Goal: Task Accomplishment & Management: Manage account settings

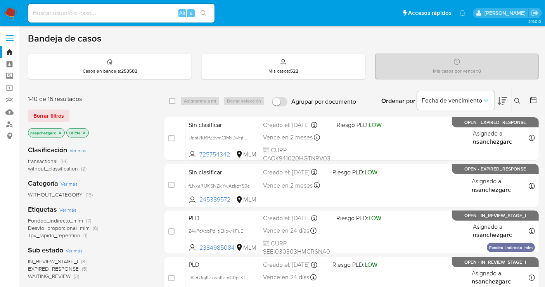
click at [516, 100] on icon at bounding box center [517, 101] width 6 height 6
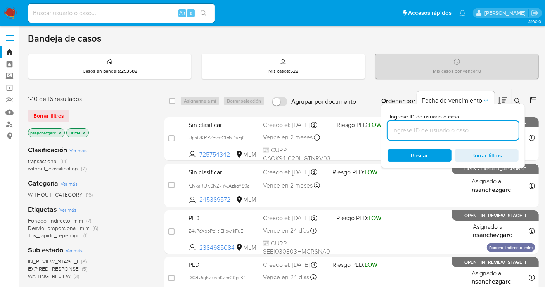
click at [418, 130] on input at bounding box center [452, 130] width 131 height 10
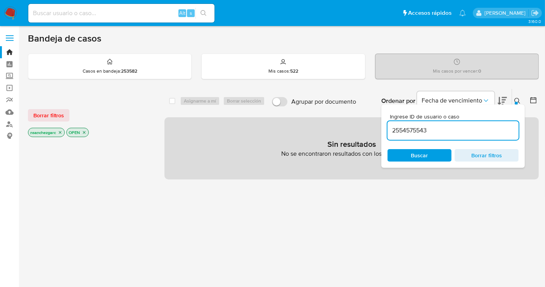
click at [434, 125] on input "2554575543" at bounding box center [452, 130] width 131 height 10
type input "2554575543"
click at [60, 132] on icon "close-filter" at bounding box center [60, 132] width 5 height 5
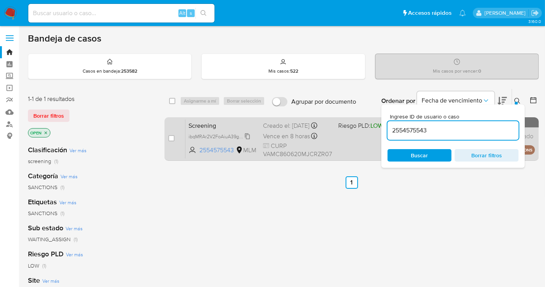
click at [248, 138] on span "ibqMRAr2V2FoAiuA39grg7Ly" at bounding box center [218, 135] width 61 height 9
click at [169, 138] on input "checkbox" at bounding box center [171, 138] width 6 height 6
checkbox input "true"
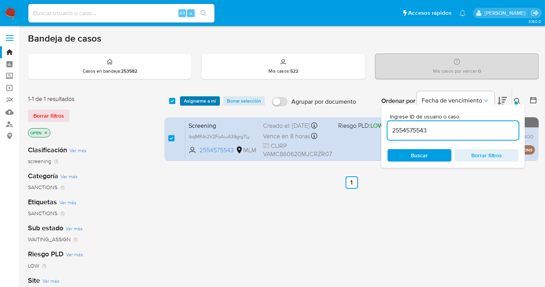
click at [198, 101] on span "Asignarme a mí" at bounding box center [200, 101] width 32 height 8
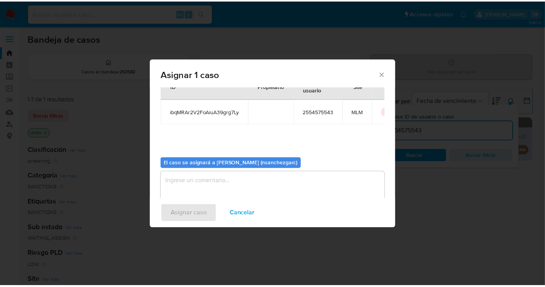
scroll to position [40, 0]
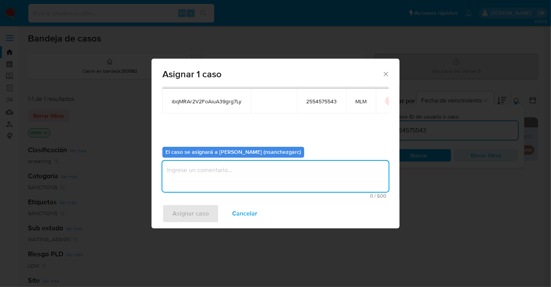
click at [198, 167] on textarea "assign-modal" at bounding box center [275, 176] width 226 height 31
type textarea "nesg"
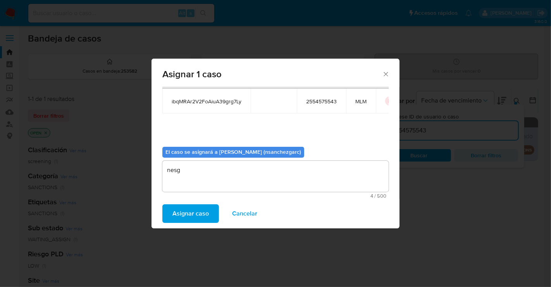
click at [201, 214] on span "Asignar caso" at bounding box center [191, 213] width 36 height 17
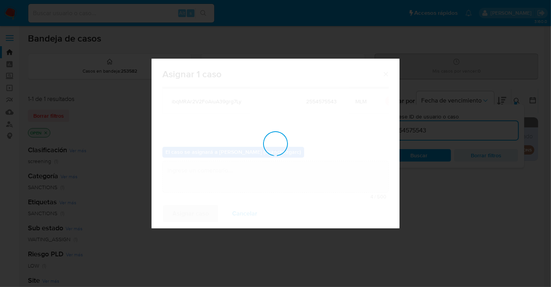
checkbox input "false"
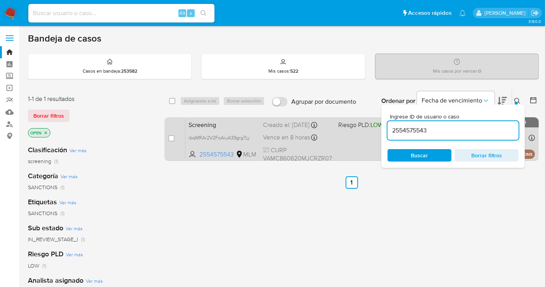
click at [278, 126] on div "Creado el: 16/09/2025 Creado el: 16/09/2025 18:14:57" at bounding box center [297, 125] width 69 height 9
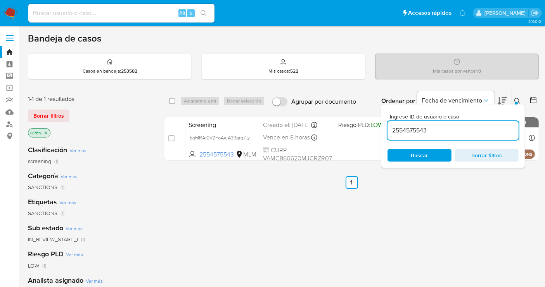
click at [12, 12] on img at bounding box center [10, 13] width 13 height 13
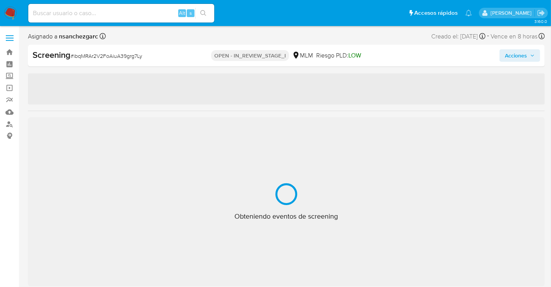
select select "10"
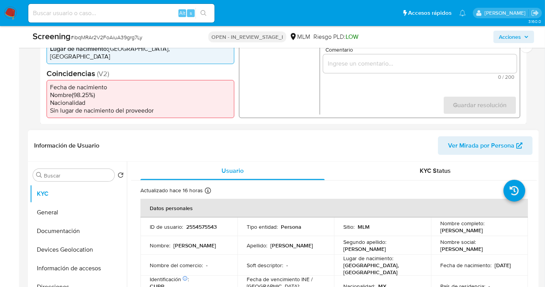
scroll to position [301, 0]
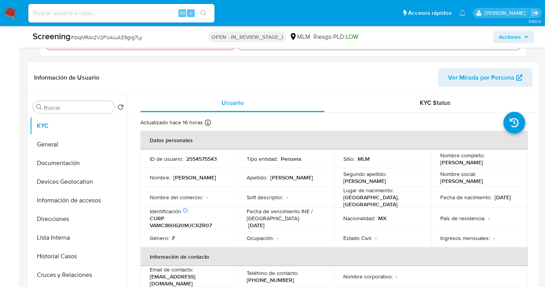
click at [191, 157] on p "2554575543" at bounding box center [201, 158] width 31 height 7
click at [192, 157] on p "2554575543" at bounding box center [201, 158] width 31 height 7
copy p "2554575543"
drag, startPoint x: 513, startPoint y: 163, endPoint x: 439, endPoint y: 162, distance: 74.1
click at [440, 162] on div "Nombre completo : Cristina Carolina Vargas Meza" at bounding box center [479, 159] width 78 height 14
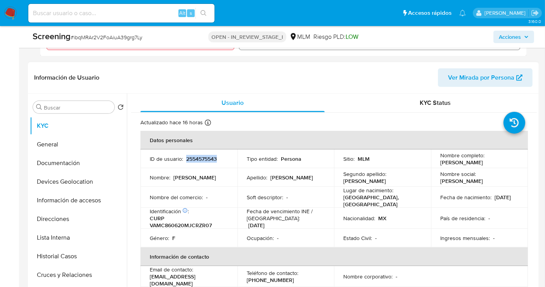
copy p "Cristina Carolina Vargas Meza"
click at [186, 222] on p "CURP VAMC860620MJCRZR07" at bounding box center [187, 221] width 75 height 14
click at [185, 222] on p "CURP VAMC860620MJCRZR07" at bounding box center [187, 221] width 75 height 14
copy p "VAMC860620MJCRZR07"
click at [51, 139] on button "General" at bounding box center [75, 144] width 91 height 19
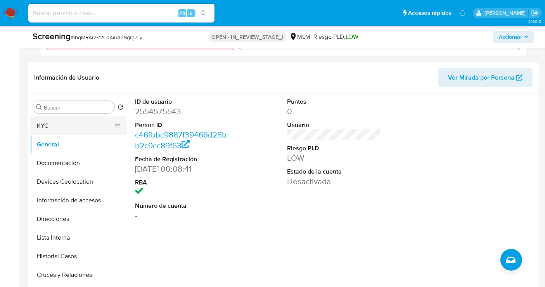
click at [52, 128] on button "KYC" at bounding box center [75, 125] width 91 height 19
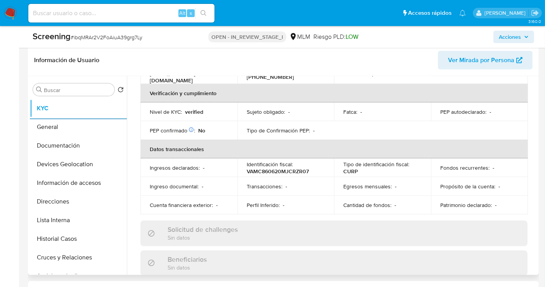
scroll to position [172, 0]
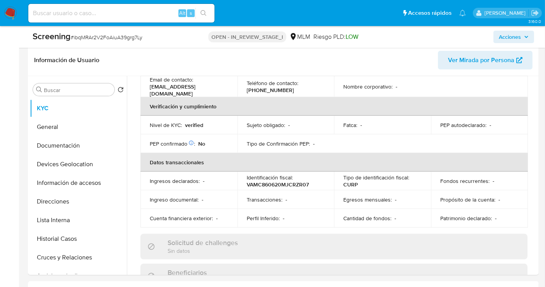
drag, startPoint x: 537, startPoint y: 169, endPoint x: 539, endPoint y: 176, distance: 8.1
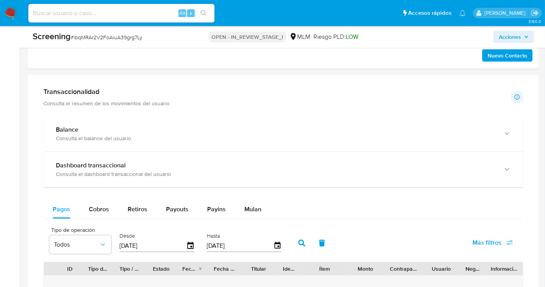
scroll to position [712, 0]
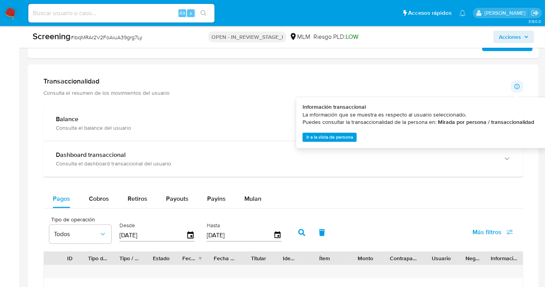
click at [517, 85] on icon at bounding box center [516, 86] width 5 height 5
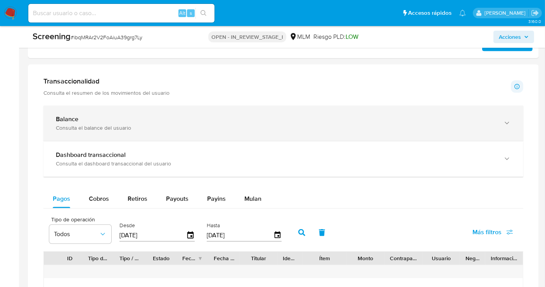
click at [508, 119] on icon "button" at bounding box center [507, 123] width 8 height 8
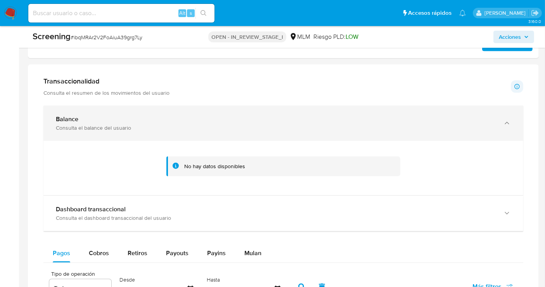
click at [508, 119] on icon "button" at bounding box center [507, 123] width 8 height 8
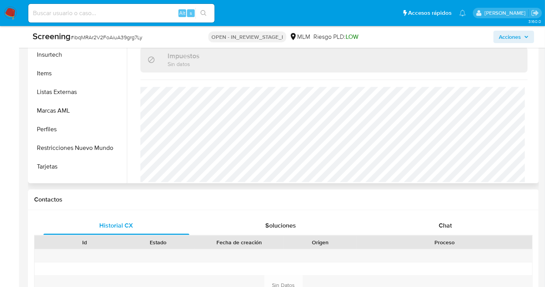
scroll to position [327, 0]
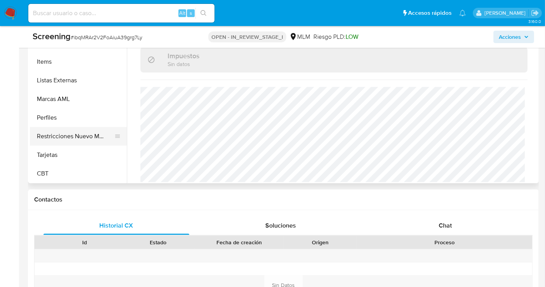
click at [63, 135] on button "Restricciones Nuevo Mundo" at bounding box center [75, 136] width 91 height 19
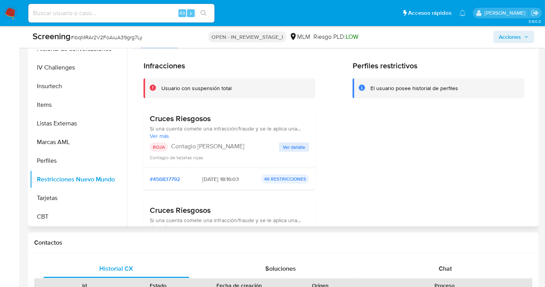
scroll to position [324, 0]
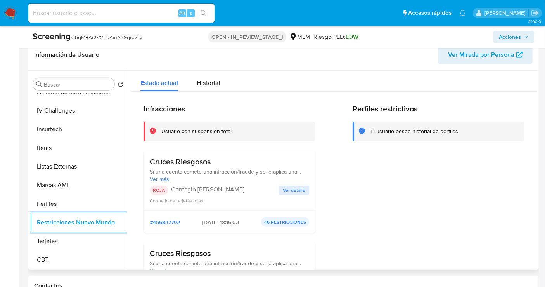
click at [290, 186] on span "Ver detalle" at bounding box center [294, 190] width 22 height 8
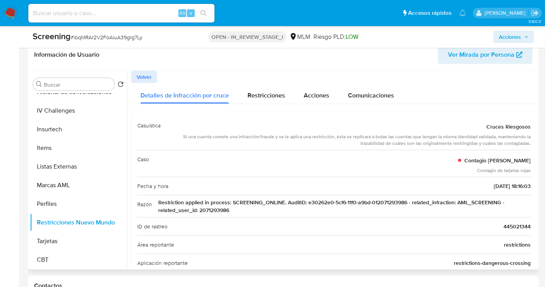
click at [210, 209] on span "Restriction applied in process: SCREENING_ONLINE. AuditID: e30262e0-5cf6-11f0-a…" at bounding box center [344, 206] width 372 height 16
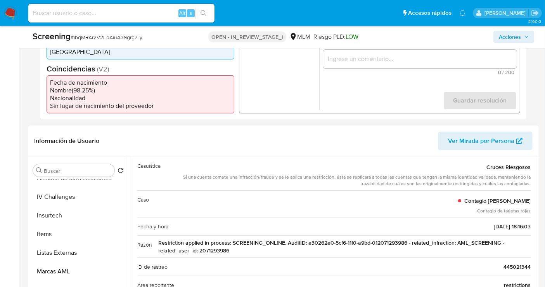
scroll to position [0, 0]
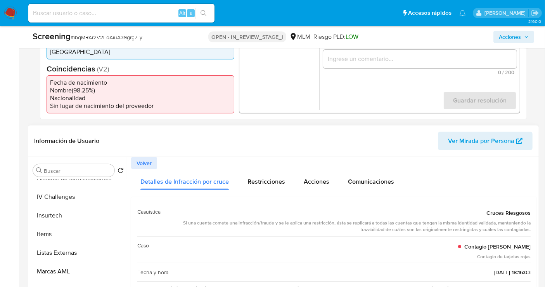
click at [145, 161] on span "Volver" at bounding box center [143, 162] width 15 height 11
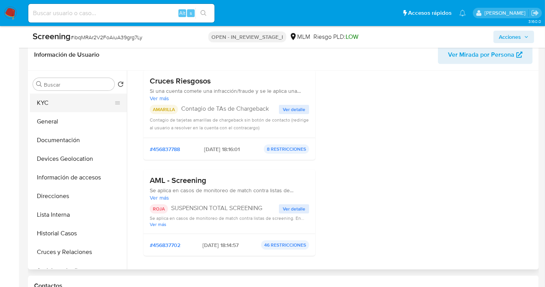
click at [45, 104] on button "KYC" at bounding box center [75, 102] width 91 height 19
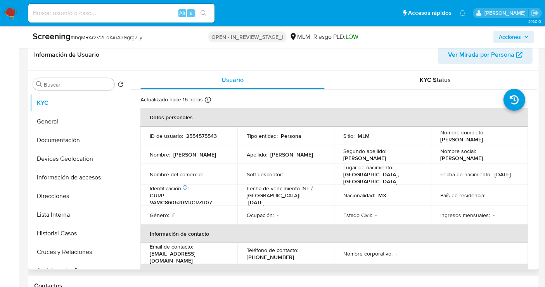
click at [192, 200] on p "CURP VAMC860620MJCRZR07" at bounding box center [187, 199] width 75 height 14
copy p "VAMC860620MJCRZR07"
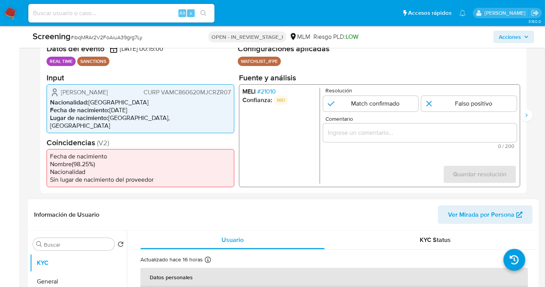
scroll to position [152, 0]
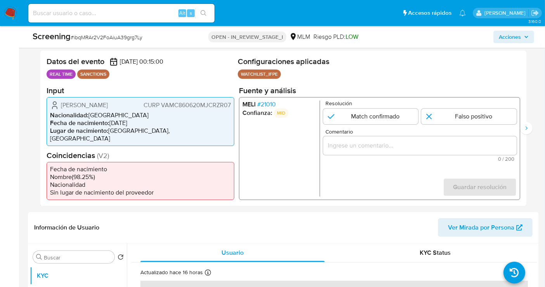
click at [362, 147] on input "Comentario" at bounding box center [419, 145] width 193 height 10
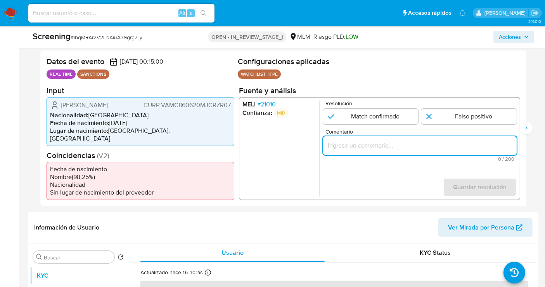
paste input "SE CONFIRMA COINCIDENCIA EN LISTA DE SANCIONES DENOMINADA IFPE LPB POR NOMBRE C…"
type input "SE CONFIRMA COINCIDENCIA EN LISTA DE SANCIONES DENOMINADA IFPE LPB POR NOMBRE C…"
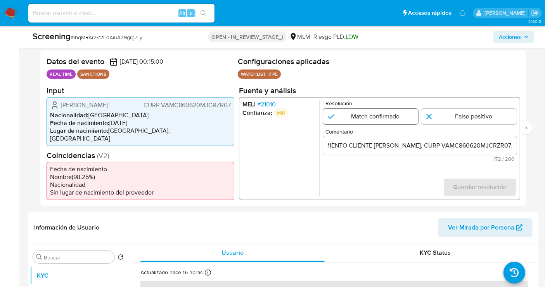
scroll to position [0, 0]
click at [350, 116] on input "1 de 2" at bounding box center [370, 116] width 95 height 16
radio input "true"
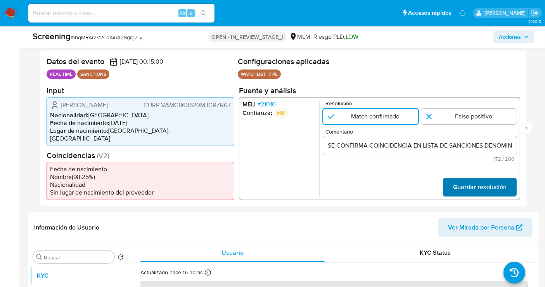
click at [469, 190] on span "Guardar resolución" at bounding box center [480, 186] width 54 height 17
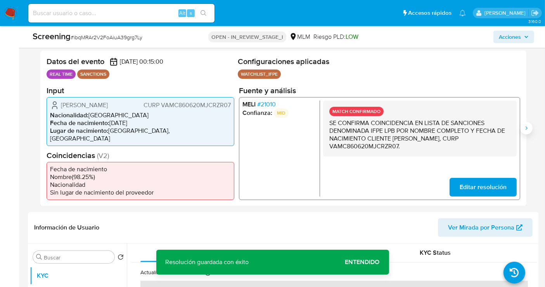
click at [525, 125] on icon "Siguiente" at bounding box center [526, 128] width 6 height 6
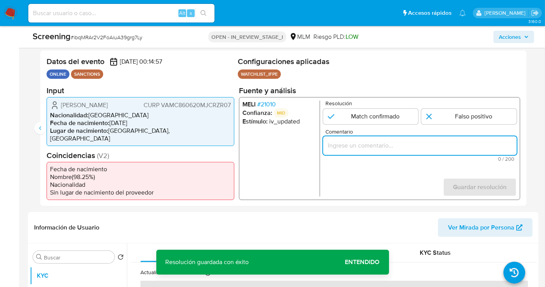
click at [368, 146] on input "Comentario" at bounding box center [419, 145] width 193 height 10
paste input "SE CONFIRMA COINCIDENCIA EN LISTA DE SANCIONES DENOMINADA IFPE LPB POR NOMBRE C…"
type input "SE CONFIRMA COINCIDENCIA EN LISTA DE SANCIONES DENOMINADA IFPE LPB POR NOMBRE C…"
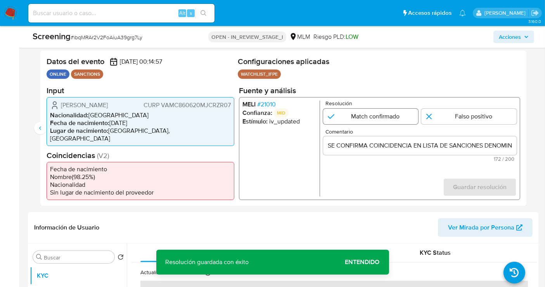
click at [354, 118] on input "2 de 2" at bounding box center [370, 116] width 95 height 16
radio input "true"
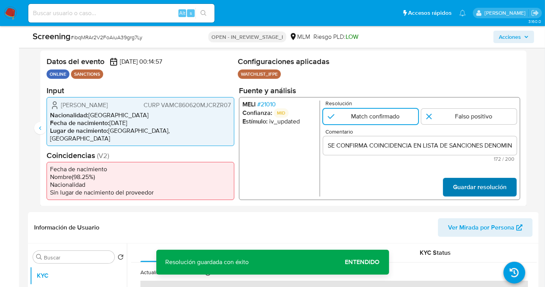
click at [475, 183] on span "Guardar resolución" at bounding box center [480, 186] width 54 height 17
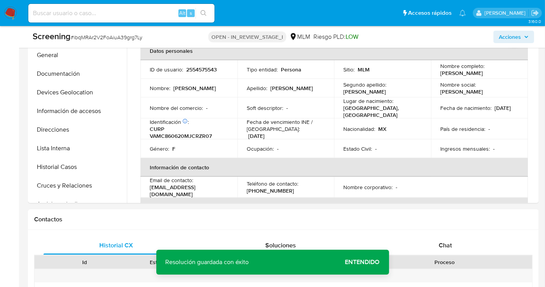
scroll to position [367, 0]
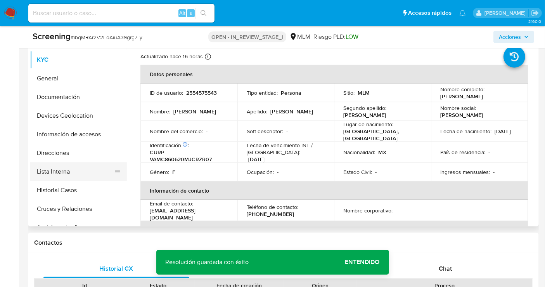
click at [64, 173] on button "Lista Interna" at bounding box center [75, 171] width 91 height 19
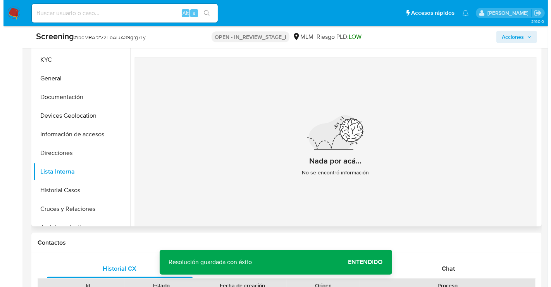
scroll to position [324, 0]
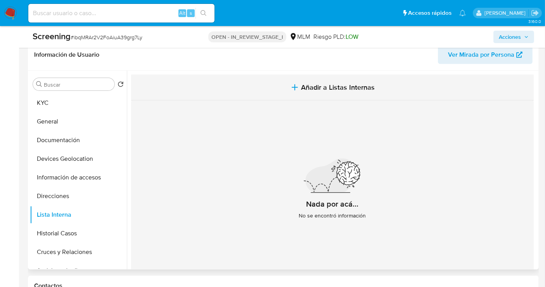
click at [352, 84] on span "Añadir a Listas Internas" at bounding box center [338, 87] width 74 height 9
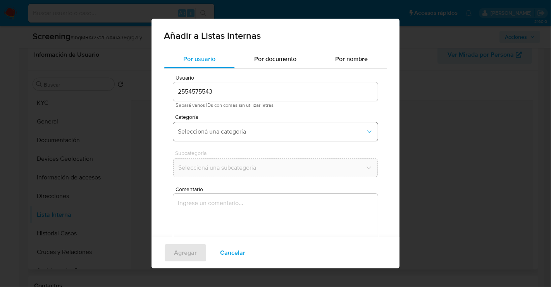
click at [201, 133] on span "Seleccioná una categoría" at bounding box center [272, 132] width 188 height 8
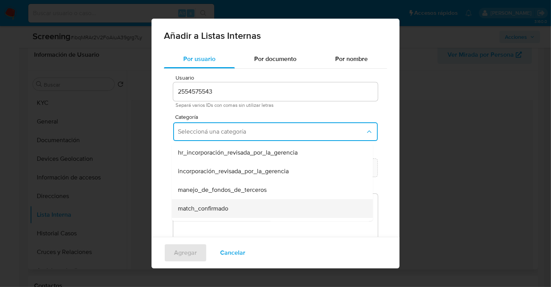
click at [198, 211] on span "match_confirmado" at bounding box center [203, 208] width 50 height 8
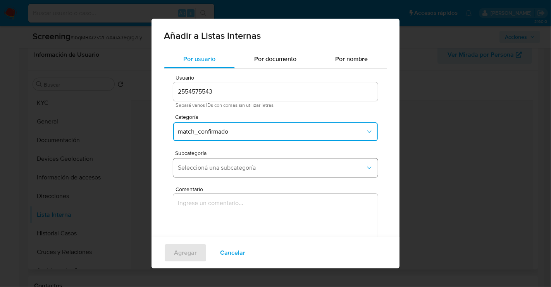
click at [201, 169] on span "Seleccioná una subcategoría" at bounding box center [272, 168] width 188 height 8
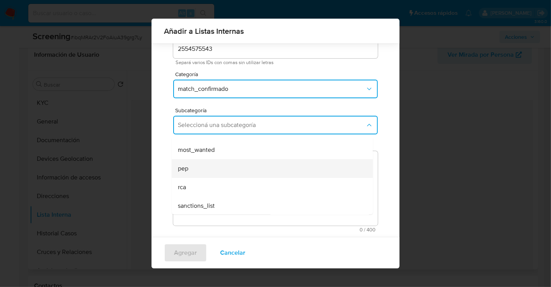
scroll to position [52, 0]
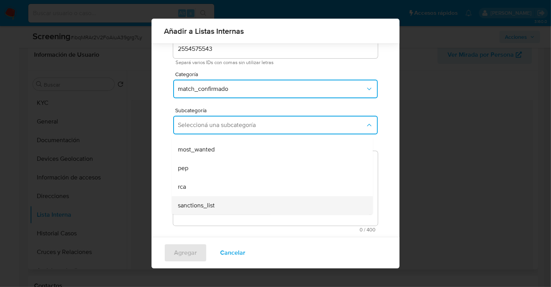
click at [192, 207] on span "sanctions_list" at bounding box center [196, 205] width 37 height 8
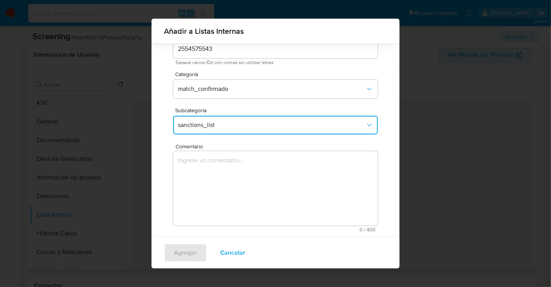
click at [210, 205] on textarea "Comentario" at bounding box center [275, 188] width 205 height 74
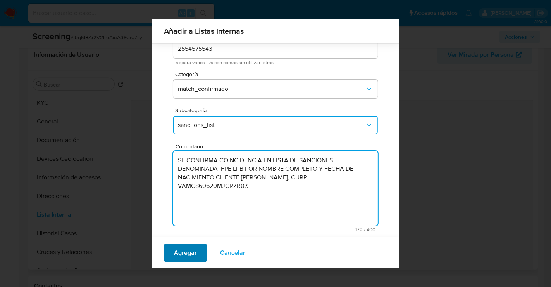
type textarea "SE CONFIRMA COINCIDENCIA EN LISTA DE SANCIONES DENOMINADA IFPE LPB POR NOMBRE C…"
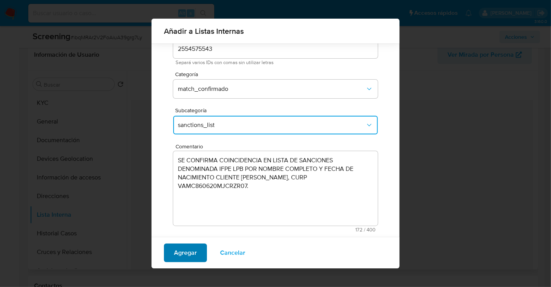
click at [180, 248] on span "Agregar" at bounding box center [185, 252] width 23 height 17
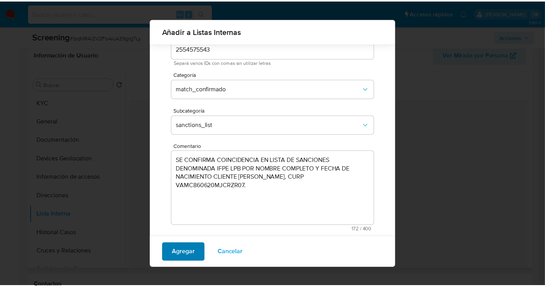
scroll to position [0, 0]
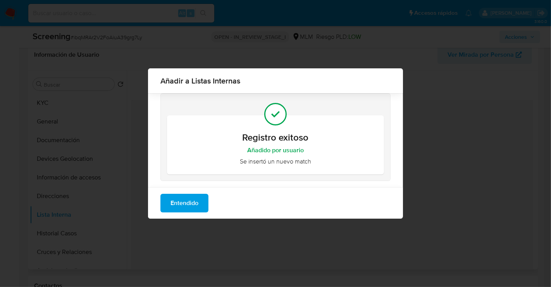
click at [187, 206] on span "Entendido" at bounding box center [185, 202] width 28 height 17
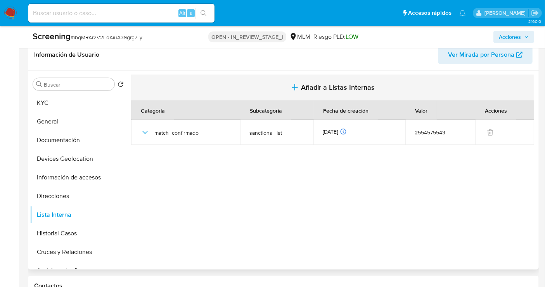
click at [318, 85] on span "Añadir a Listas Internas" at bounding box center [338, 87] width 74 height 9
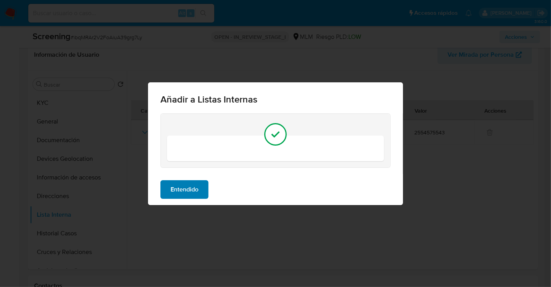
click at [200, 187] on button "Entendido" at bounding box center [185, 189] width 48 height 19
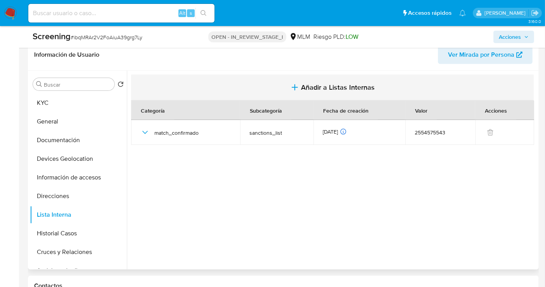
click at [306, 86] on span "Añadir a Listas Internas" at bounding box center [338, 87] width 74 height 9
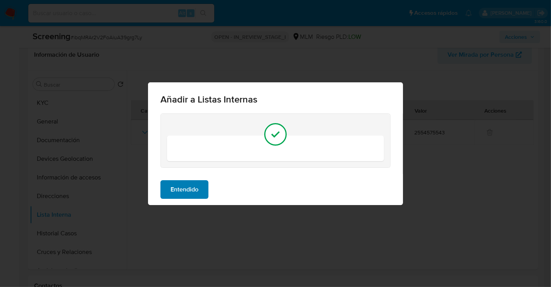
click at [189, 186] on span "Entendido" at bounding box center [185, 189] width 28 height 17
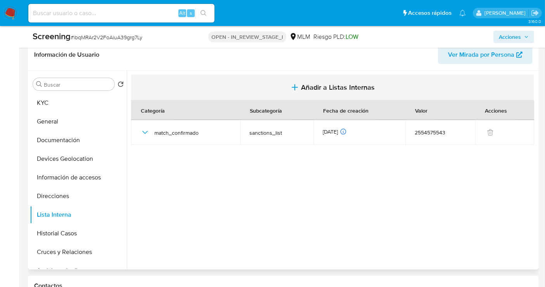
click at [314, 89] on span "Añadir a Listas Internas" at bounding box center [338, 87] width 74 height 9
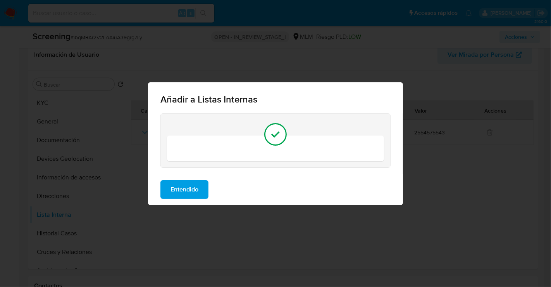
click at [268, 135] on icon at bounding box center [276, 134] width 16 height 16
click at [179, 190] on span "Entendido" at bounding box center [185, 189] width 28 height 17
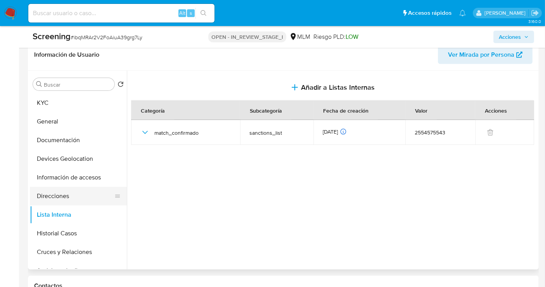
click at [61, 193] on button "Direcciones" at bounding box center [75, 195] width 91 height 19
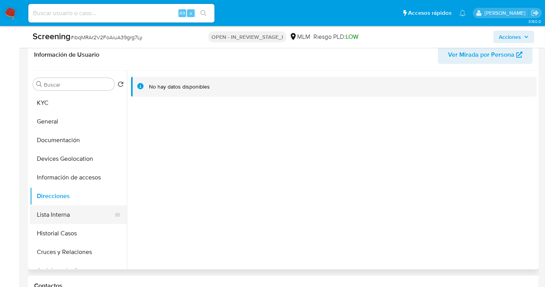
click at [60, 212] on button "Lista Interna" at bounding box center [75, 214] width 91 height 19
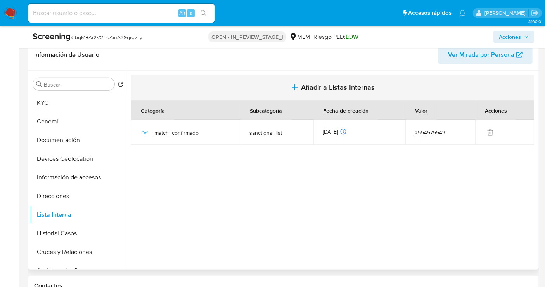
click at [311, 85] on span "Añadir a Listas Internas" at bounding box center [338, 87] width 74 height 9
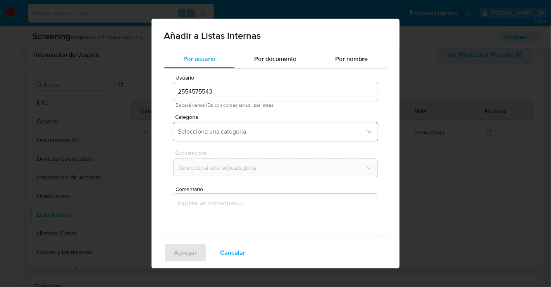
click at [219, 130] on span "Seleccioná una categoría" at bounding box center [272, 132] width 188 height 8
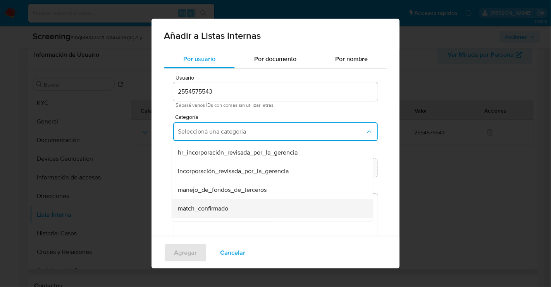
click at [211, 203] on div "match_confirmado" at bounding box center [270, 208] width 184 height 19
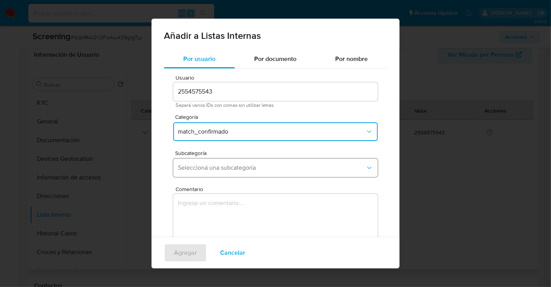
click at [209, 164] on span "Seleccioná una subcategoría" at bounding box center [272, 168] width 188 height 8
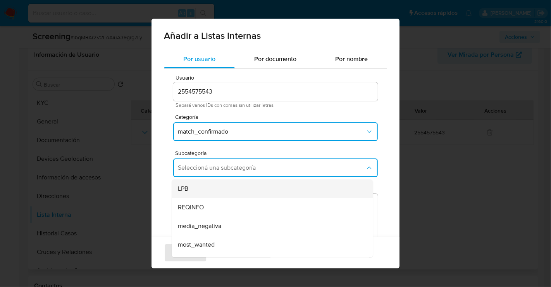
click at [192, 188] on div "LPB" at bounding box center [270, 188] width 184 height 19
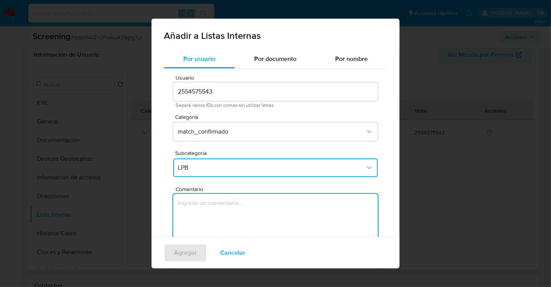
click at [204, 207] on textarea "Comentario" at bounding box center [275, 230] width 205 height 74
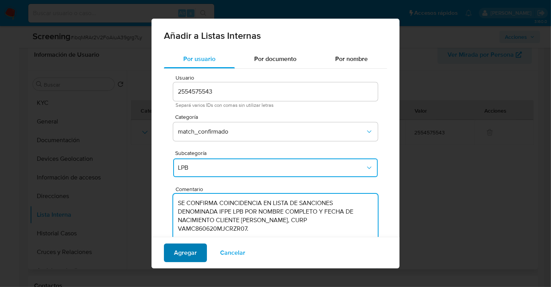
type textarea "SE CONFIRMA COINCIDENCIA EN LISTA DE SANCIONES DENOMINADA IFPE LPB POR NOMBRE C…"
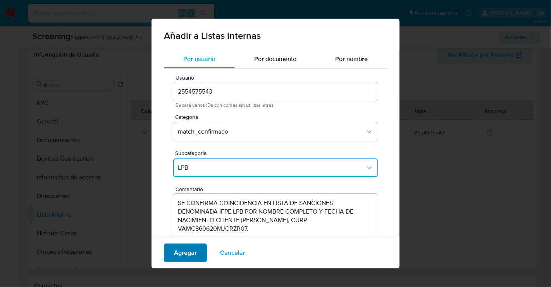
click at [188, 249] on span "Agregar" at bounding box center [185, 252] width 23 height 17
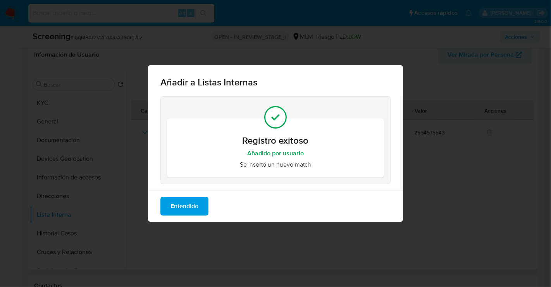
click at [180, 210] on span "Entendido" at bounding box center [185, 205] width 28 height 17
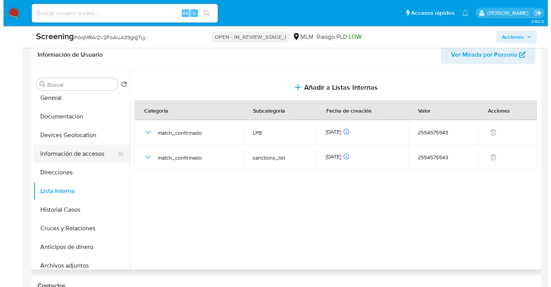
scroll to position [43, 0]
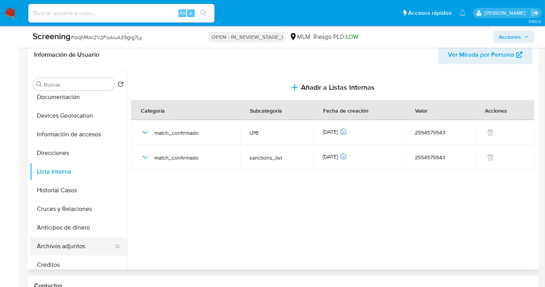
click at [88, 243] on button "Archivos adjuntos" at bounding box center [75, 246] width 91 height 19
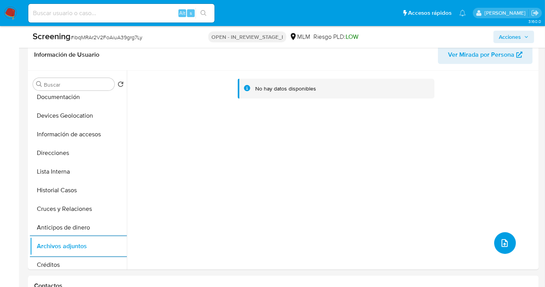
click at [502, 243] on icon "upload-file" at bounding box center [504, 242] width 9 height 9
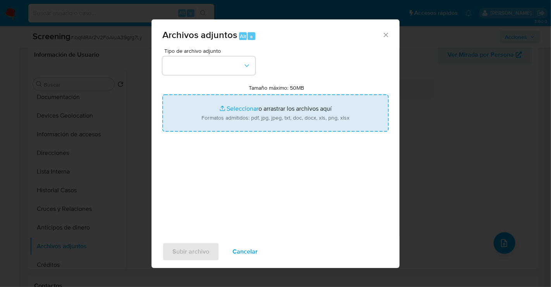
type input "C:\fakepath\2554575543_CRISTINA CAROLINA VARGAS MEZA_SEP25.pdf"
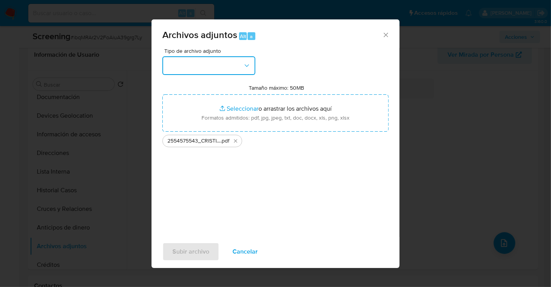
click at [204, 64] on button "button" at bounding box center [208, 65] width 93 height 19
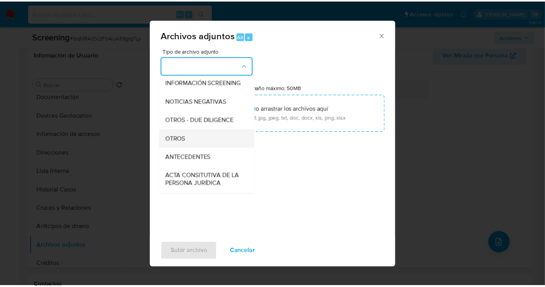
scroll to position [76, 0]
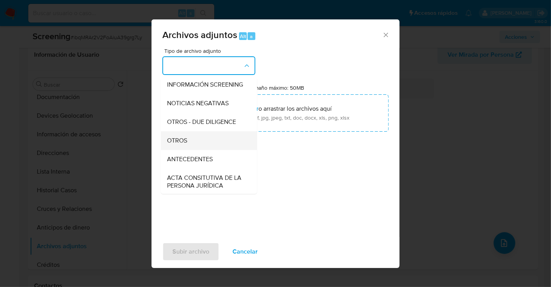
click at [185, 144] on span "OTROS" at bounding box center [177, 140] width 20 height 8
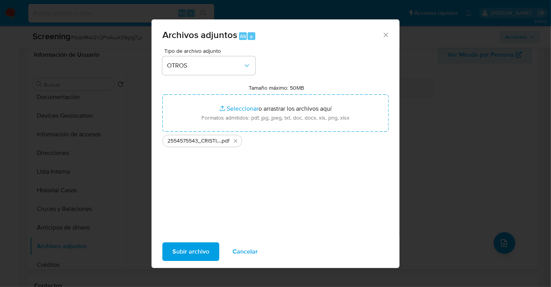
click at [204, 244] on span "Subir archivo" at bounding box center [191, 251] width 37 height 17
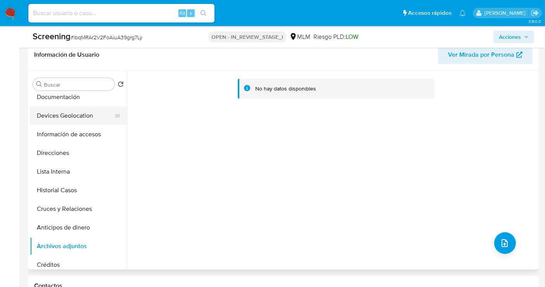
drag, startPoint x: 53, startPoint y: 98, endPoint x: 53, endPoint y: 111, distance: 12.8
click at [53, 98] on button "Documentación" at bounding box center [78, 97] width 97 height 19
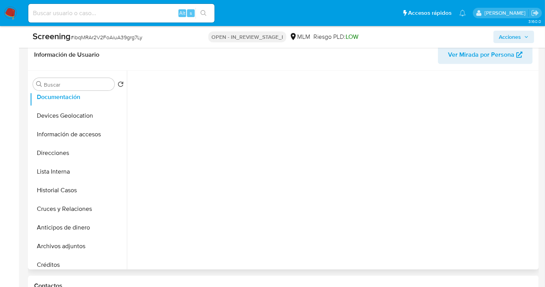
scroll to position [0, 0]
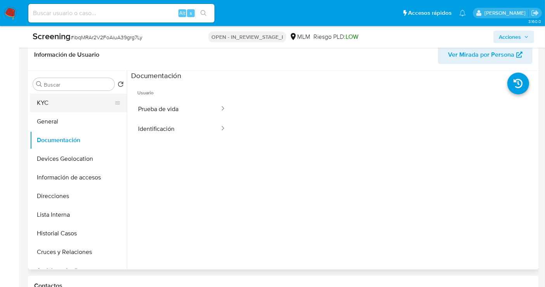
click at [48, 95] on button "KYC" at bounding box center [75, 102] width 91 height 19
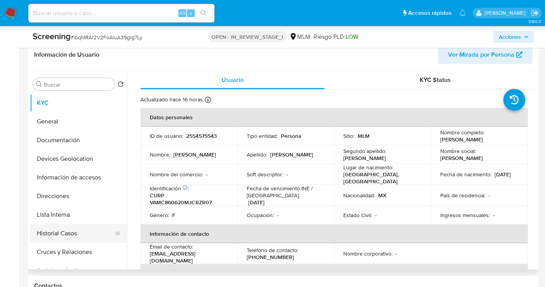
click at [73, 230] on button "Historial Casos" at bounding box center [75, 233] width 91 height 19
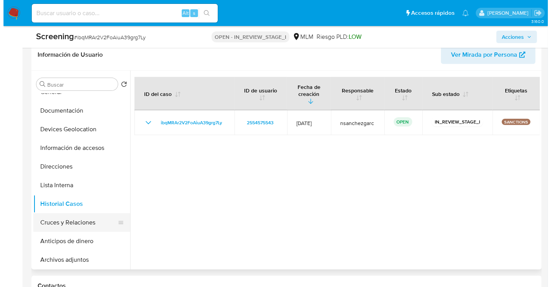
scroll to position [43, 0]
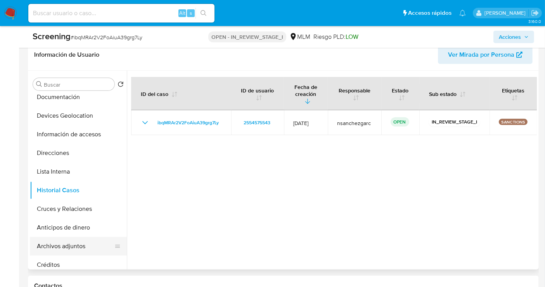
click at [66, 246] on button "Archivos adjuntos" at bounding box center [75, 246] width 91 height 19
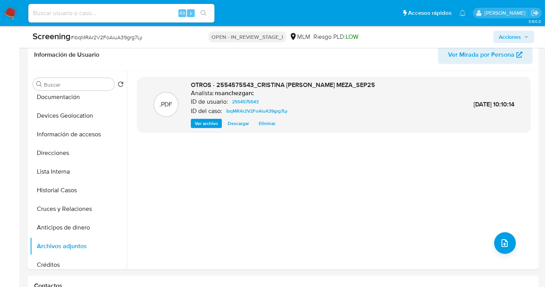
click at [513, 38] on span "Acciones" at bounding box center [510, 37] width 22 height 12
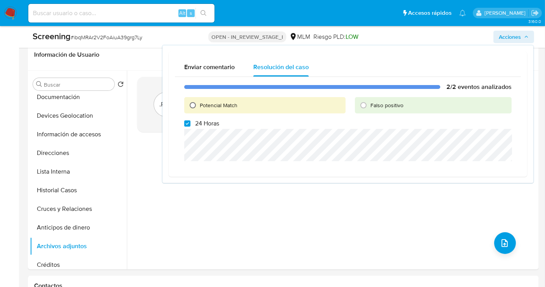
click at [195, 104] on input "Potencial Match" at bounding box center [192, 105] width 12 height 12
radio input "true"
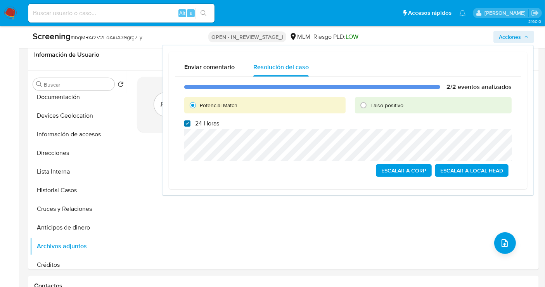
click at [187, 121] on input "24 Horas" at bounding box center [187, 123] width 6 height 6
checkbox input "false"
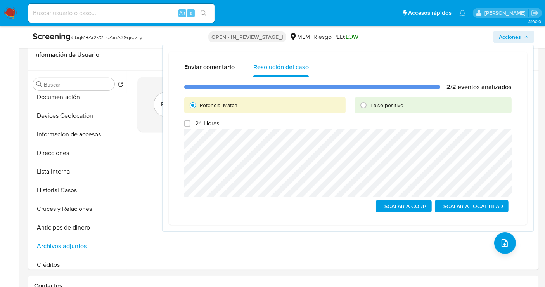
click at [460, 204] on span "Escalar a Local Head" at bounding box center [471, 205] width 63 height 11
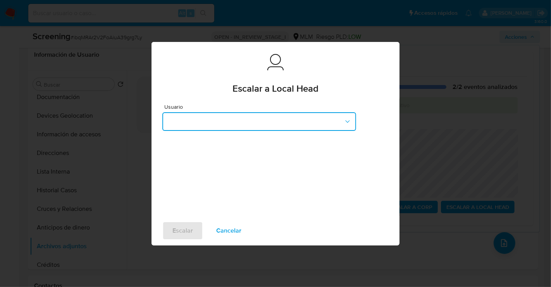
click at [208, 124] on button "button" at bounding box center [259, 121] width 194 height 19
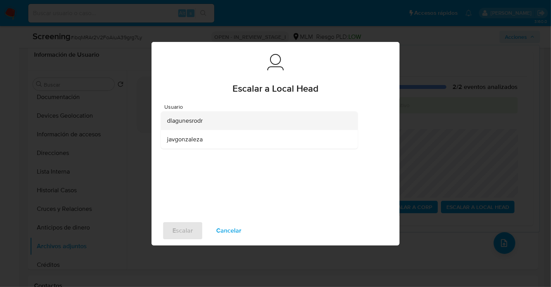
click at [178, 123] on span "dlagunesrodr" at bounding box center [185, 120] width 36 height 8
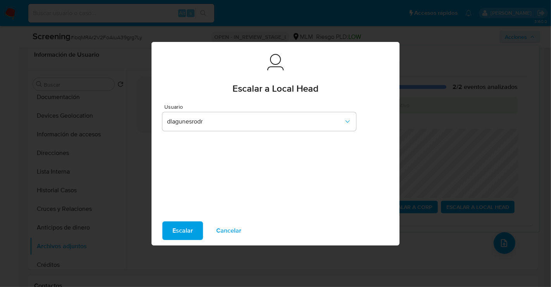
click at [184, 231] on span "Escalar" at bounding box center [183, 230] width 21 height 17
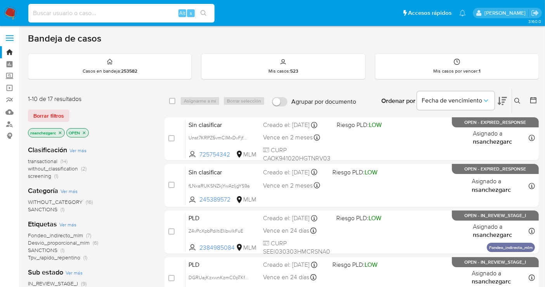
click at [44, 14] on input at bounding box center [121, 13] width 186 height 10
paste input "2071293986"
type input "2071293986"
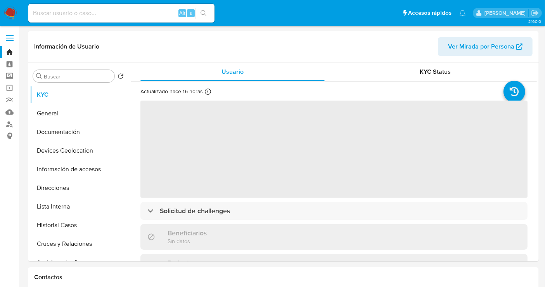
select select "10"
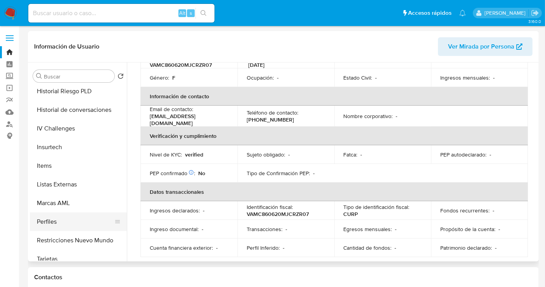
scroll to position [327, 0]
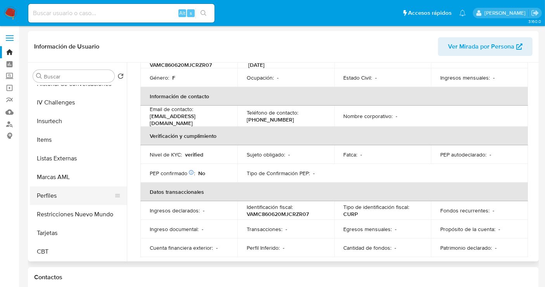
click at [83, 211] on button "Restricciones Nuevo Mundo" at bounding box center [78, 214] width 97 height 19
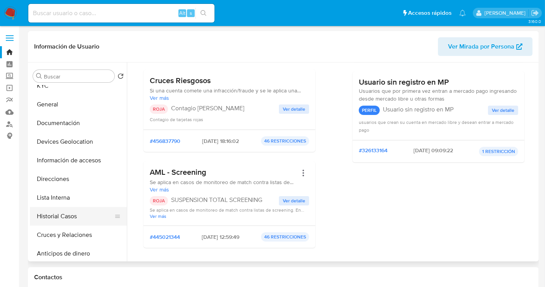
scroll to position [0, 0]
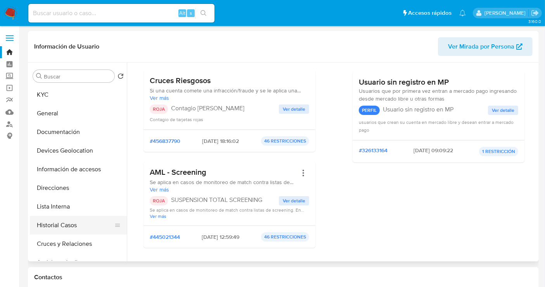
click at [56, 110] on button "General" at bounding box center [78, 113] width 97 height 19
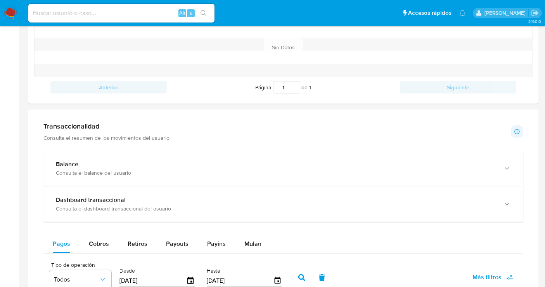
scroll to position [301, 0]
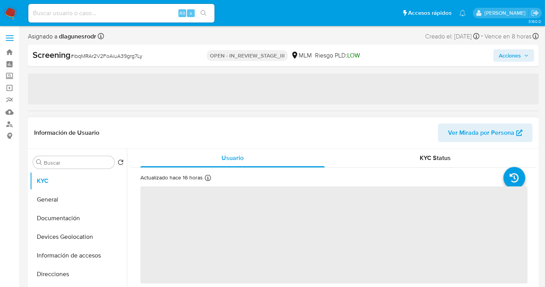
select select "10"
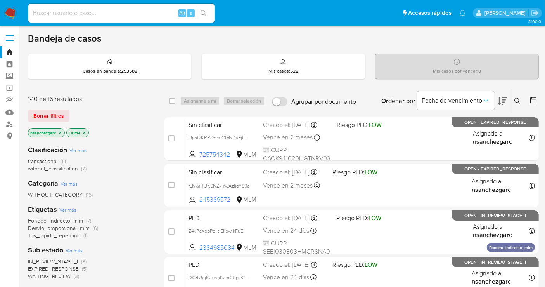
click at [12, 12] on img at bounding box center [10, 13] width 13 height 13
click at [59, 132] on icon "close-filter" at bounding box center [60, 132] width 5 height 5
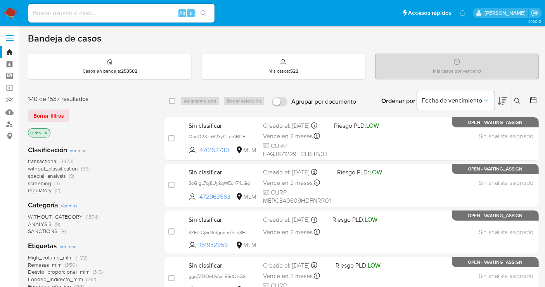
click at [13, 11] on img at bounding box center [10, 13] width 13 height 13
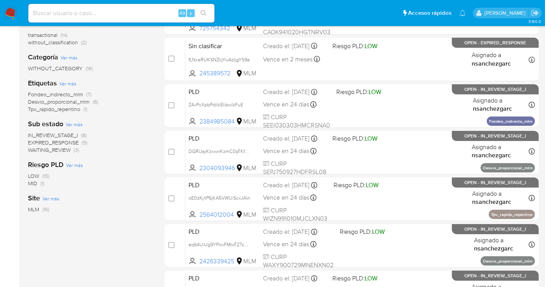
scroll to position [8, 0]
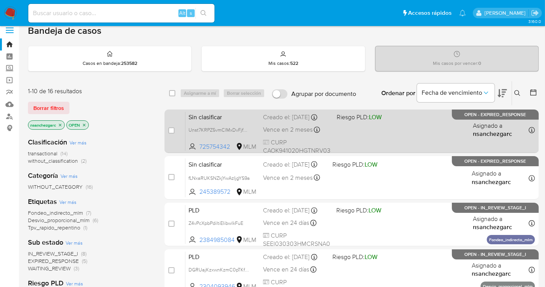
click at [286, 116] on div "Creado el: [DATE] Creado el: [DATE] 08:22:17" at bounding box center [296, 117] width 67 height 9
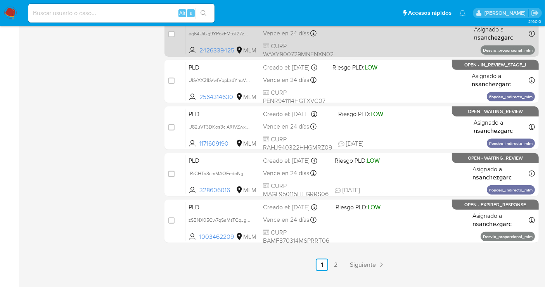
scroll to position [352, 0]
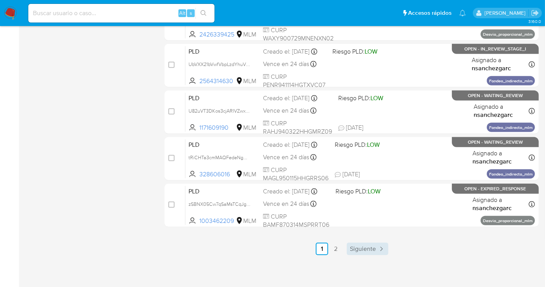
click at [356, 246] on span "Siguiente" at bounding box center [363, 248] width 26 height 6
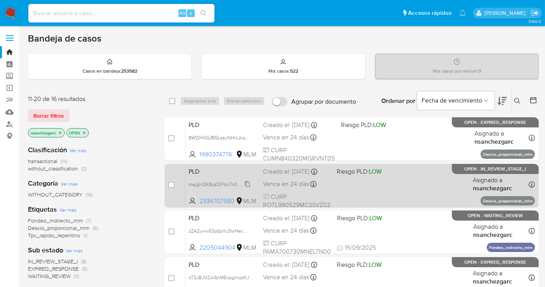
click at [249, 188] on span "majghQK8zaDtFbc7n0Og5kMq" at bounding box center [221, 183] width 67 height 9
click at [277, 176] on div "Creado el: [DATE] Creado el: [DATE] 02:06:51" at bounding box center [296, 171] width 67 height 9
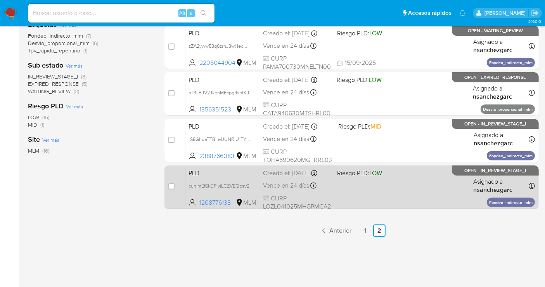
scroll to position [185, 0]
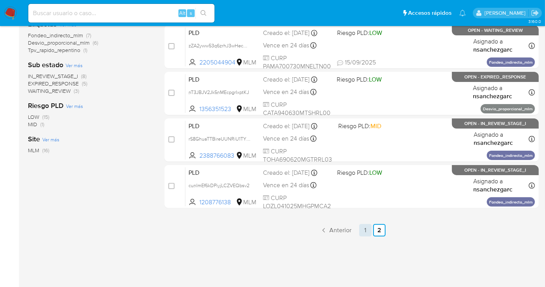
click at [363, 227] on link "1" at bounding box center [365, 230] width 12 height 12
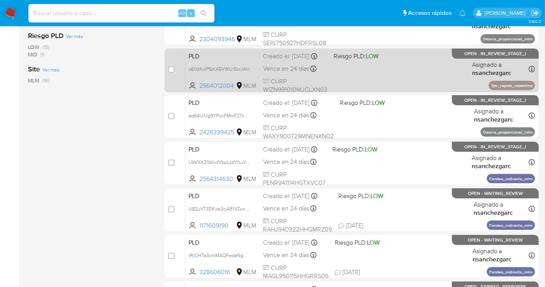
scroll to position [180, 0]
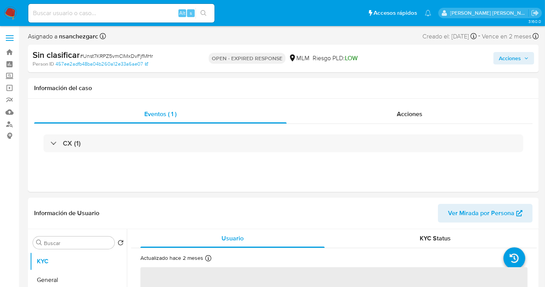
select select "10"
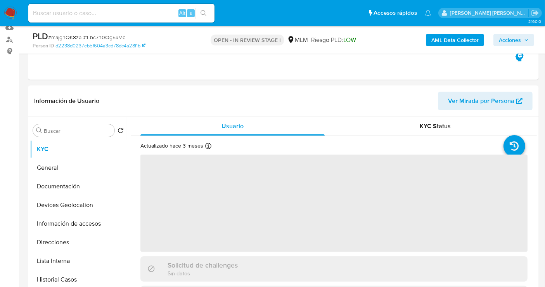
scroll to position [86, 0]
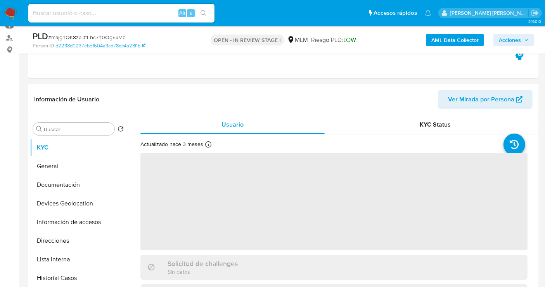
select select "10"
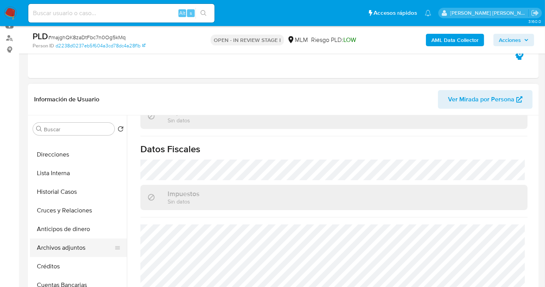
click at [66, 249] on button "Archivos adjuntos" at bounding box center [75, 247] width 91 height 19
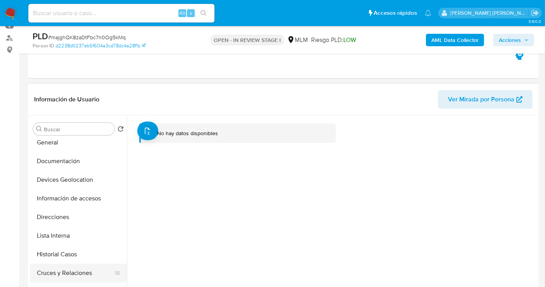
scroll to position [0, 0]
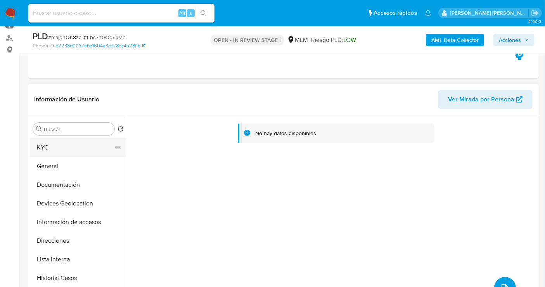
click at [55, 144] on button "KYC" at bounding box center [75, 147] width 91 height 19
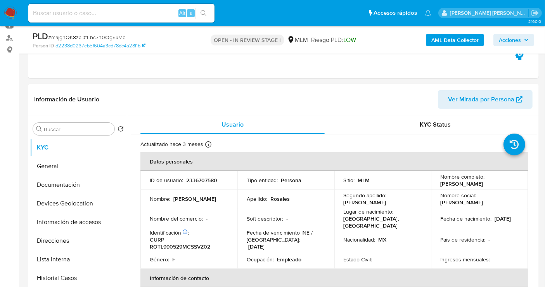
click at [506, 41] on span "Acciones" at bounding box center [510, 40] width 22 height 12
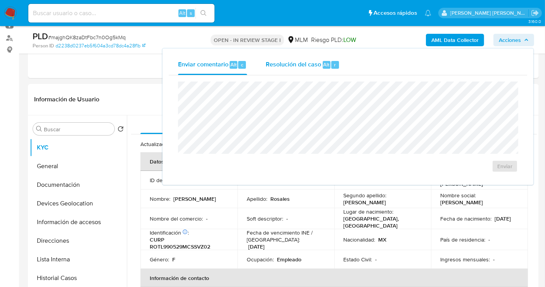
click at [286, 73] on div "Resolución del caso Alt r" at bounding box center [303, 65] width 74 height 20
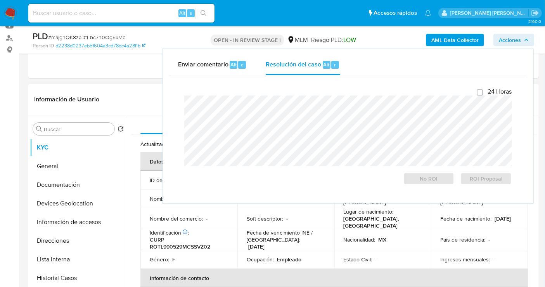
click at [120, 101] on header "Información de Usuario Ver Mirada por Persona" at bounding box center [283, 99] width 498 height 19
